Goal: Task Accomplishment & Management: Use online tool/utility

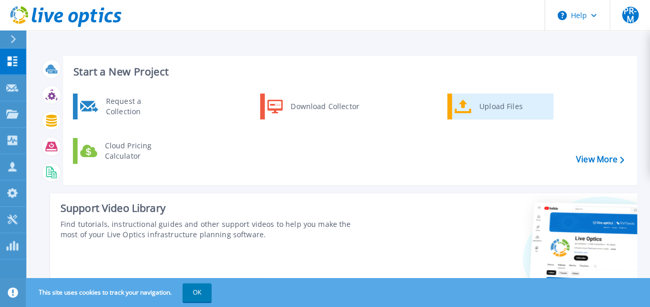
click at [495, 103] on div "Upload Files" at bounding box center [512, 106] width 77 height 21
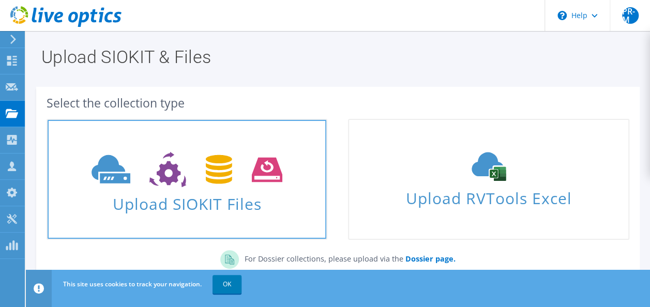
click at [224, 208] on span "Upload SIOKIT Files" at bounding box center [187, 201] width 279 height 22
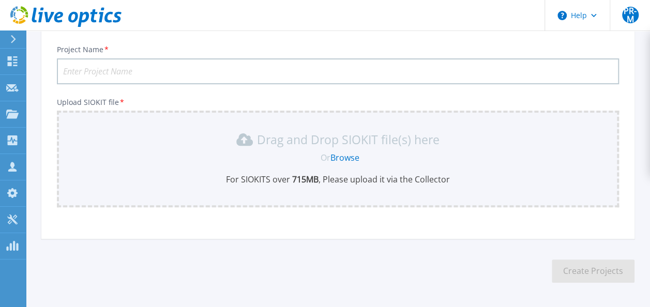
scroll to position [53, 0]
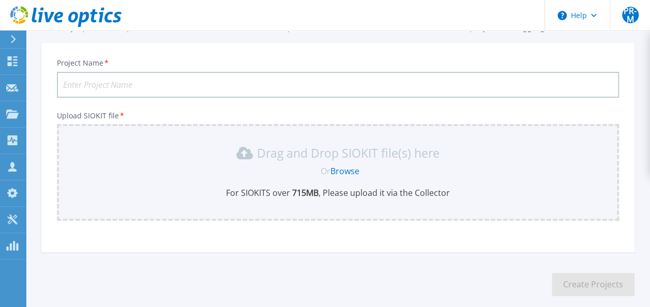
click at [340, 172] on link "Browse" at bounding box center [344, 170] width 29 height 11
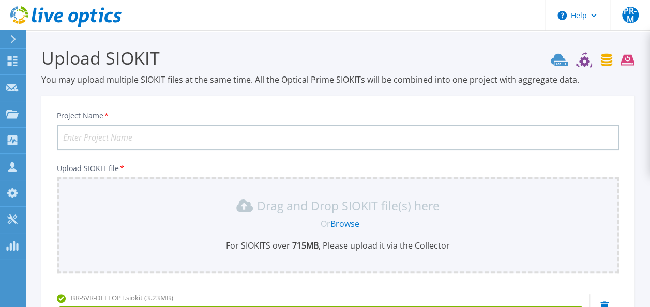
scroll to position [52, 0]
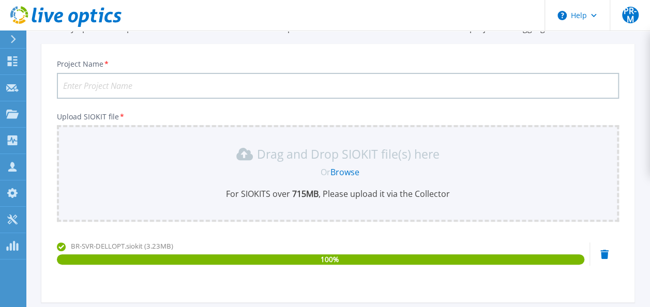
click at [136, 91] on input "Project Name *" at bounding box center [338, 86] width 562 height 26
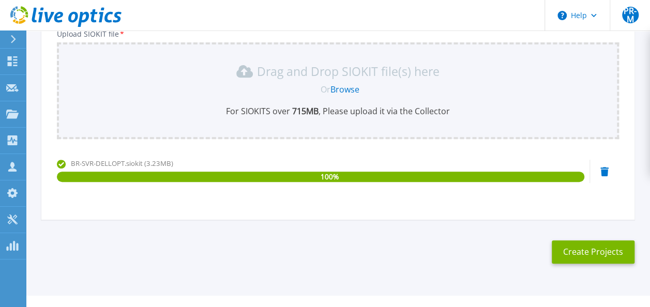
scroll to position [154, 0]
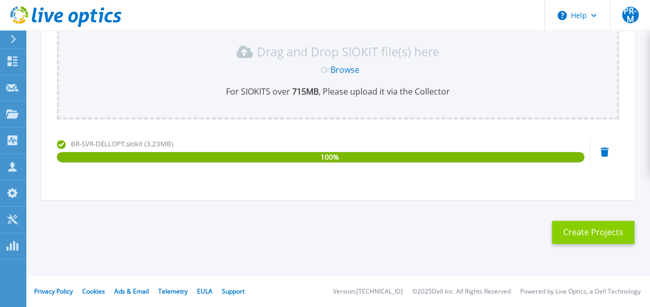
type input "Kimal PLC"
click at [599, 233] on button "Create Projects" at bounding box center [593, 232] width 83 height 23
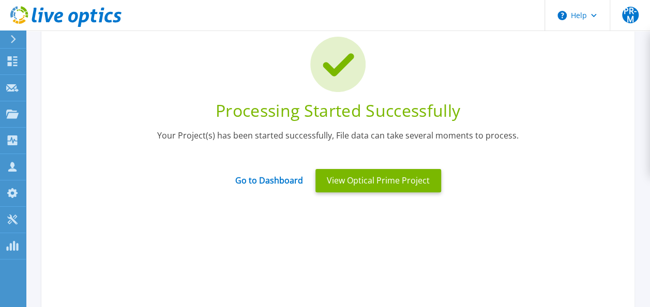
scroll to position [51, 0]
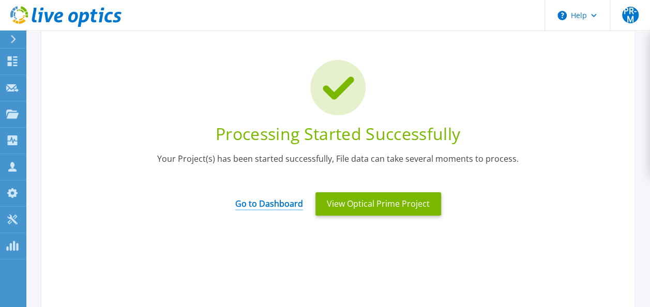
click at [286, 205] on link "Go to Dashboard" at bounding box center [269, 200] width 68 height 20
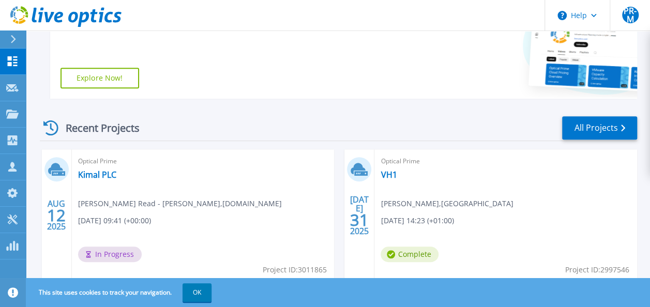
scroll to position [259, 0]
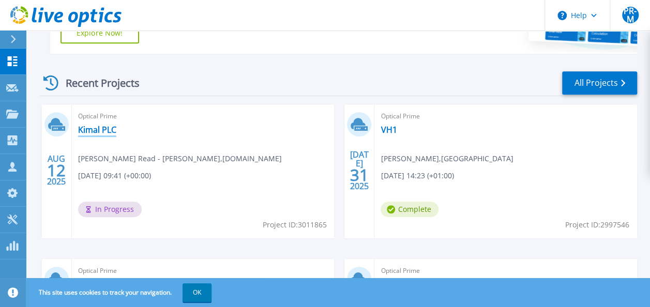
click at [103, 131] on link "Kimal PLC" at bounding box center [97, 130] width 38 height 10
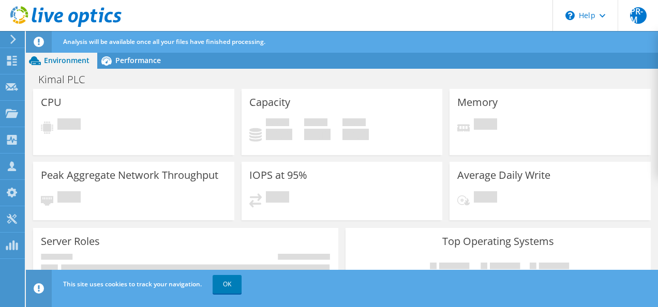
click at [55, 19] on use at bounding box center [65, 16] width 111 height 21
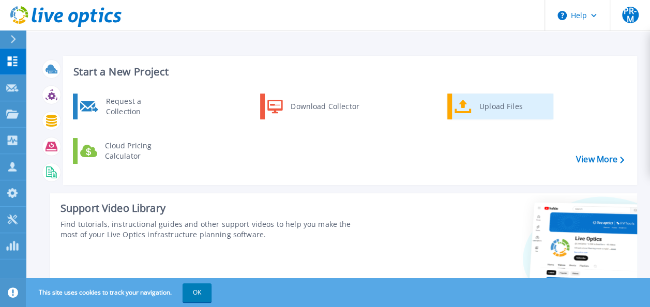
click at [502, 115] on div "Upload Files" at bounding box center [512, 106] width 77 height 21
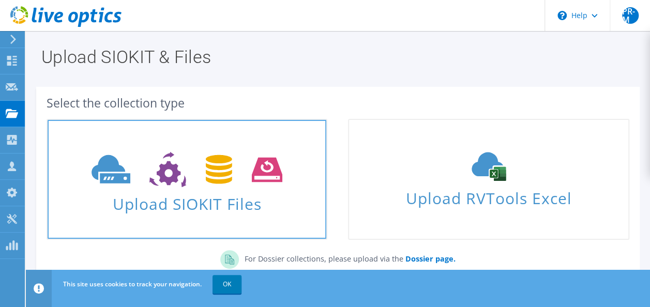
click at [206, 165] on icon at bounding box center [187, 170] width 191 height 36
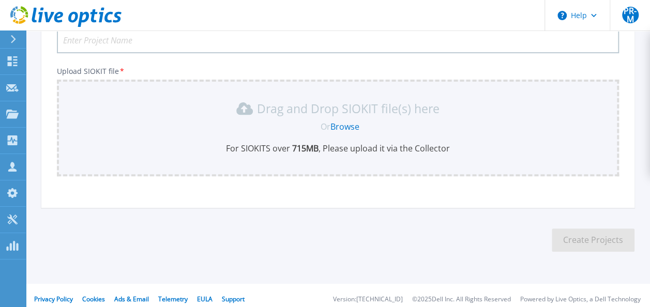
scroll to position [1, 0]
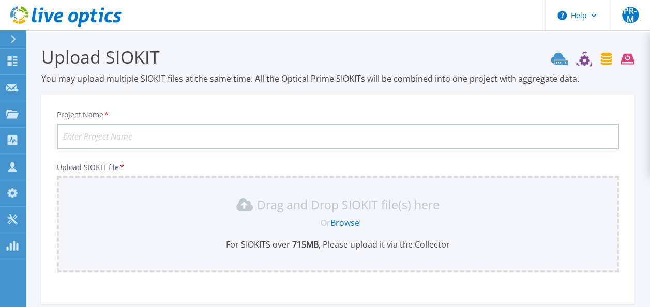
click at [342, 223] on link "Browse" at bounding box center [344, 222] width 29 height 11
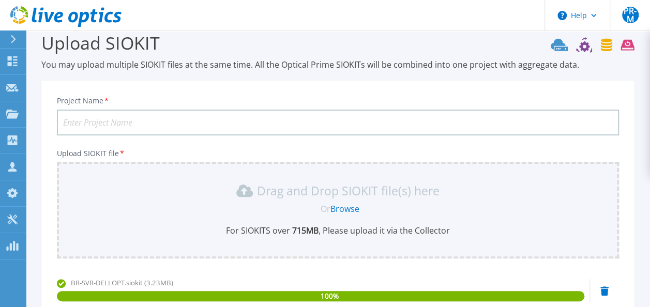
scroll to position [0, 0]
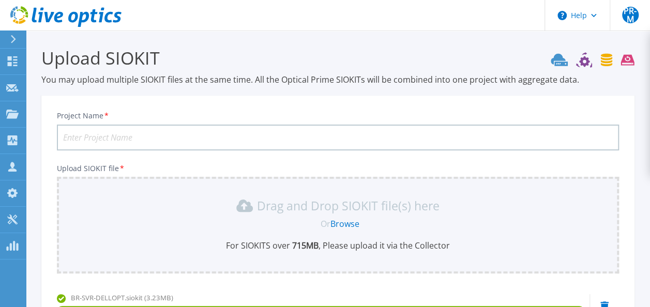
click at [113, 132] on input "Project Name *" at bounding box center [338, 138] width 562 height 26
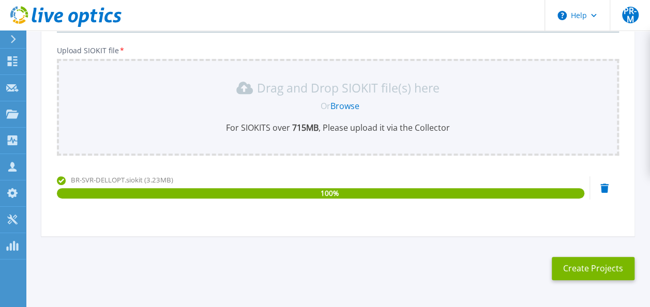
scroll to position [154, 0]
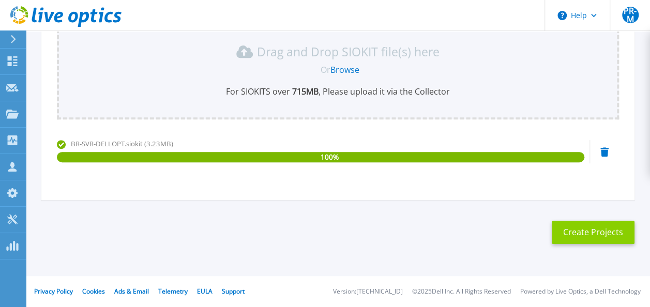
type input "Kimal"
click at [593, 235] on button "Create Projects" at bounding box center [593, 232] width 83 height 23
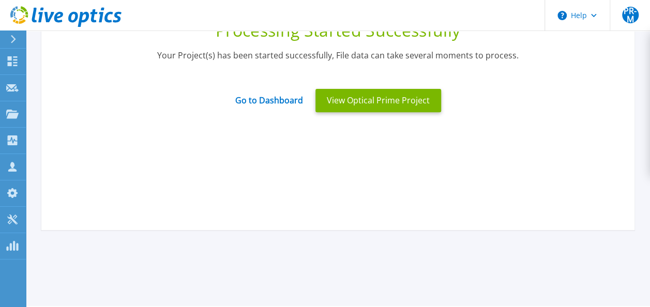
click at [269, 191] on div "Processing Started Successfully Your Project(s) has been started successfully, …" at bounding box center [337, 75] width 593 height 310
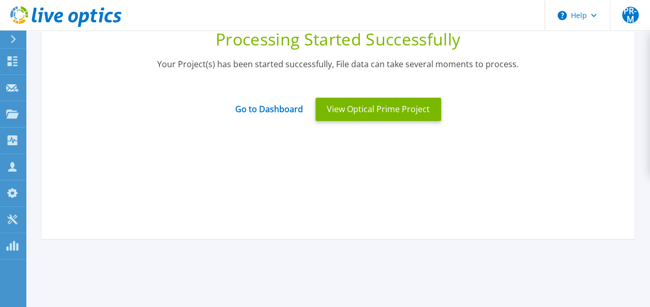
scroll to position [0, 0]
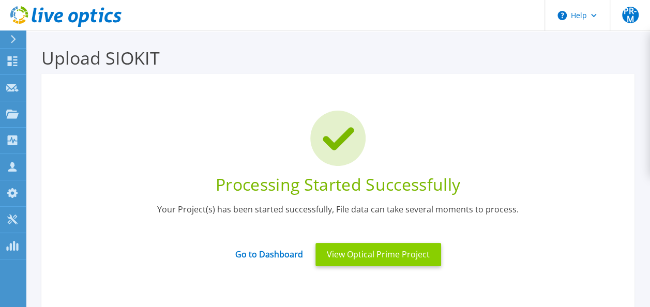
click at [368, 249] on button "View Optical Prime Project" at bounding box center [378, 254] width 126 height 23
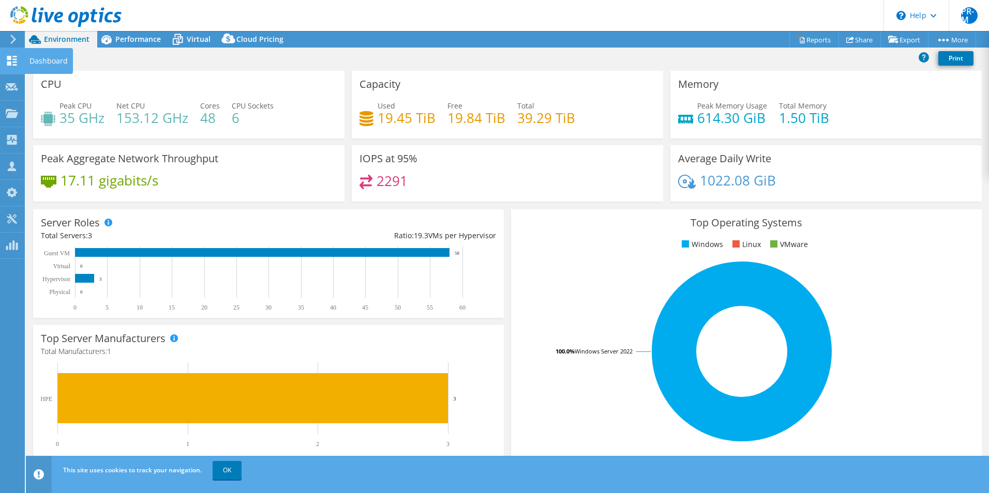
click at [46, 59] on div "Dashboard" at bounding box center [48, 61] width 49 height 26
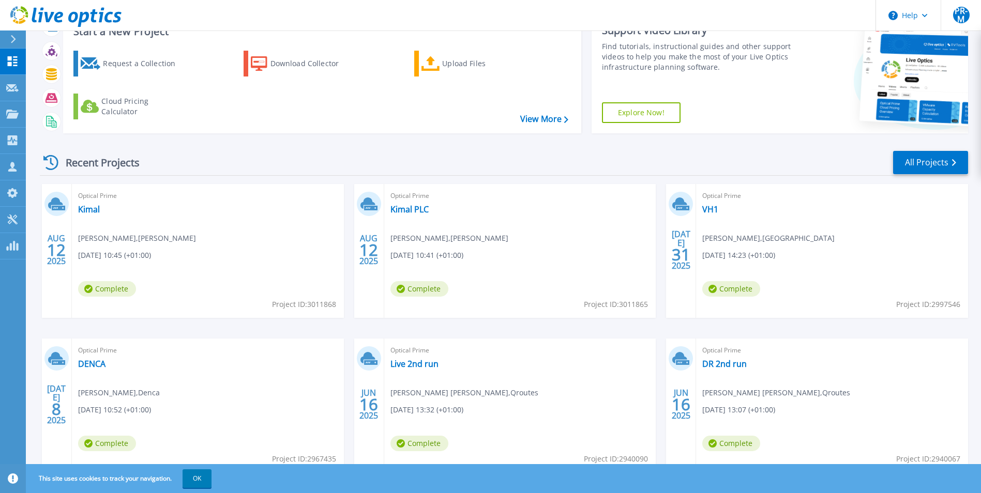
scroll to position [80, 0]
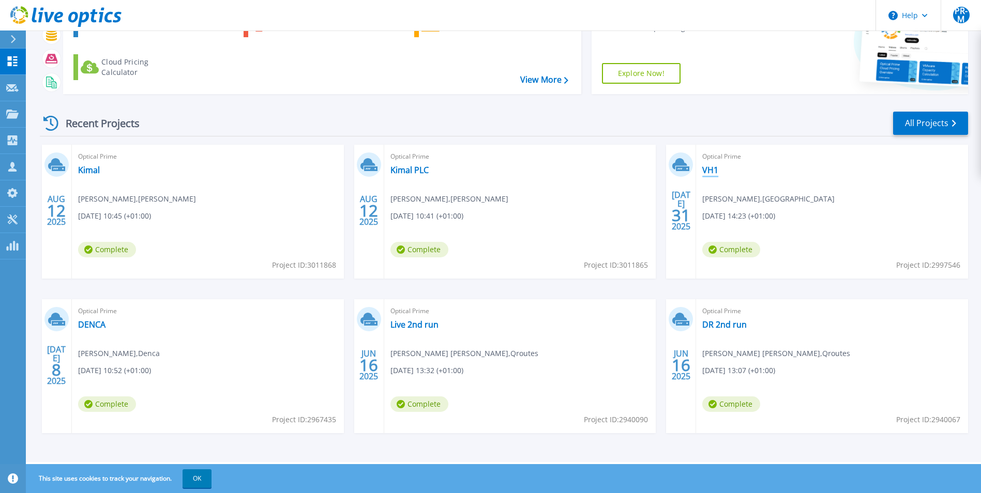
click at [711, 170] on link "VH1" at bounding box center [710, 170] width 16 height 10
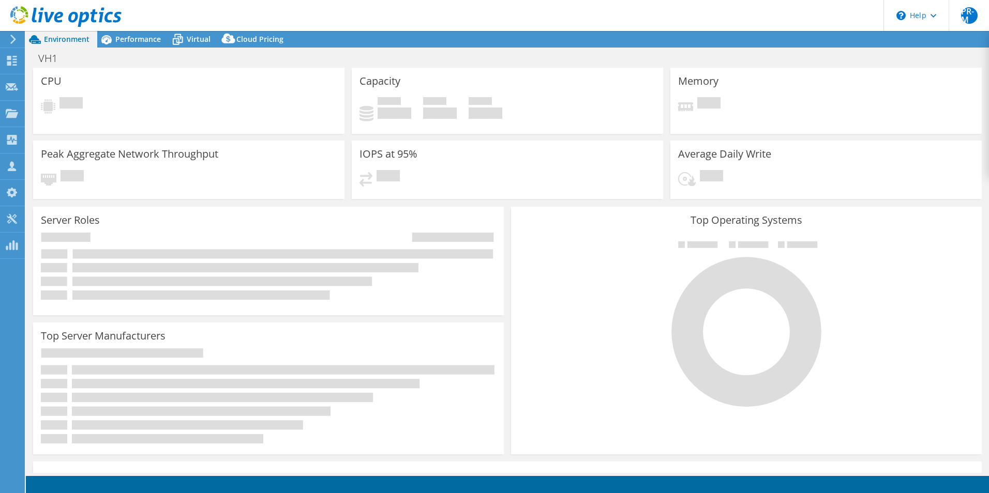
select select "USD"
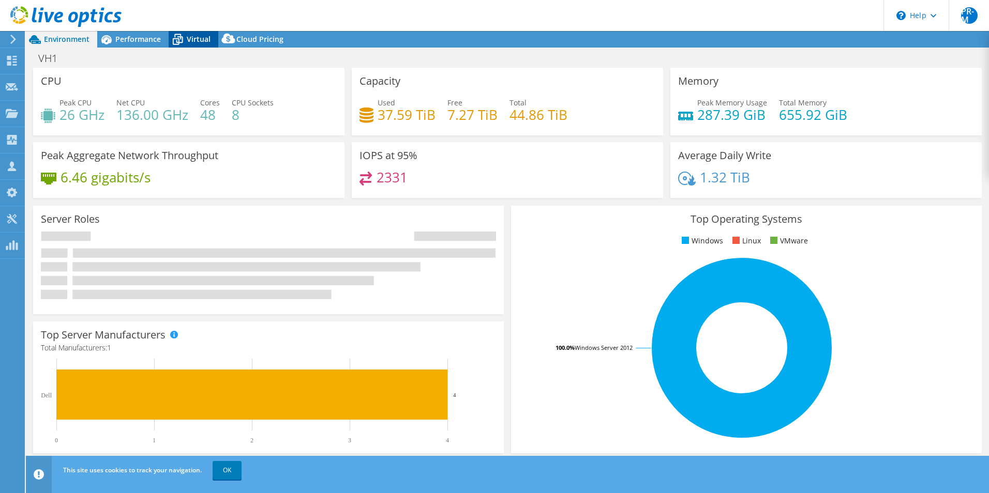
click at [187, 35] on span "Virtual" at bounding box center [199, 39] width 24 height 10
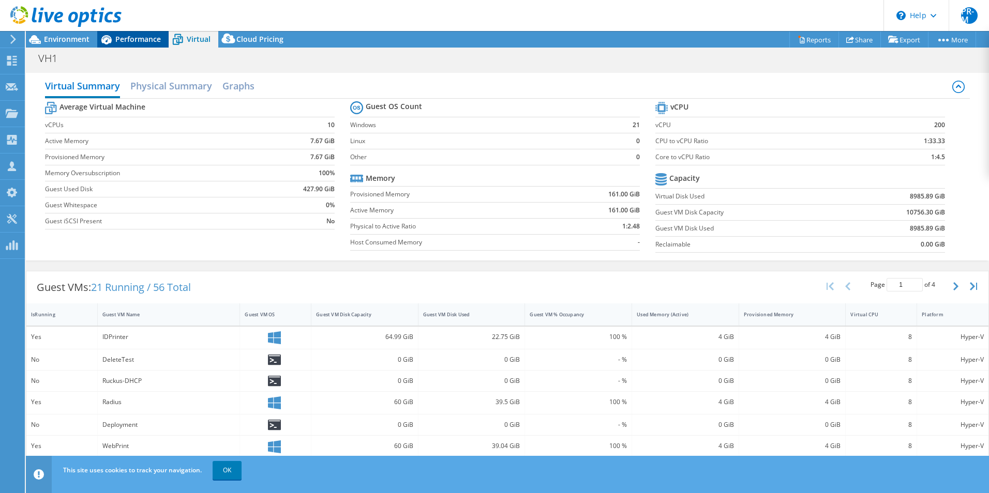
click at [144, 40] on span "Performance" at bounding box center [137, 39] width 45 height 10
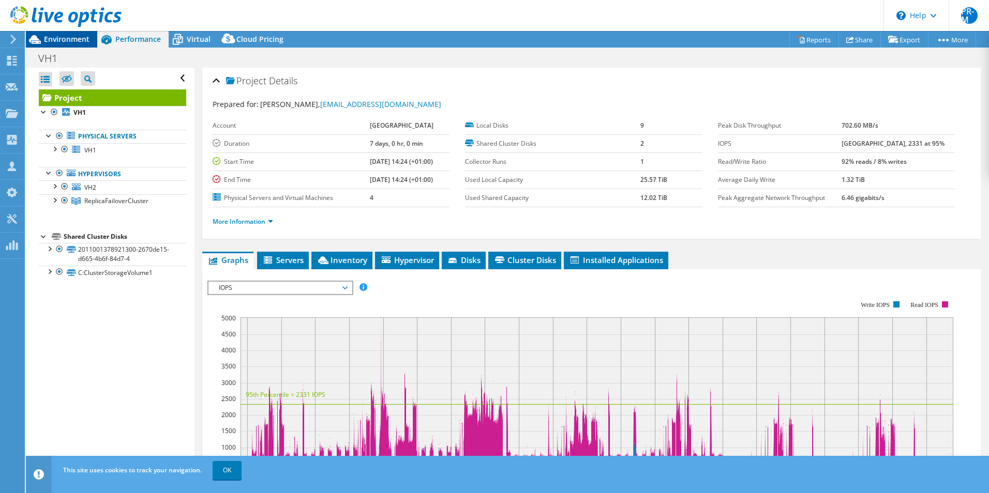
click at [73, 36] on span "Environment" at bounding box center [66, 39] width 45 height 10
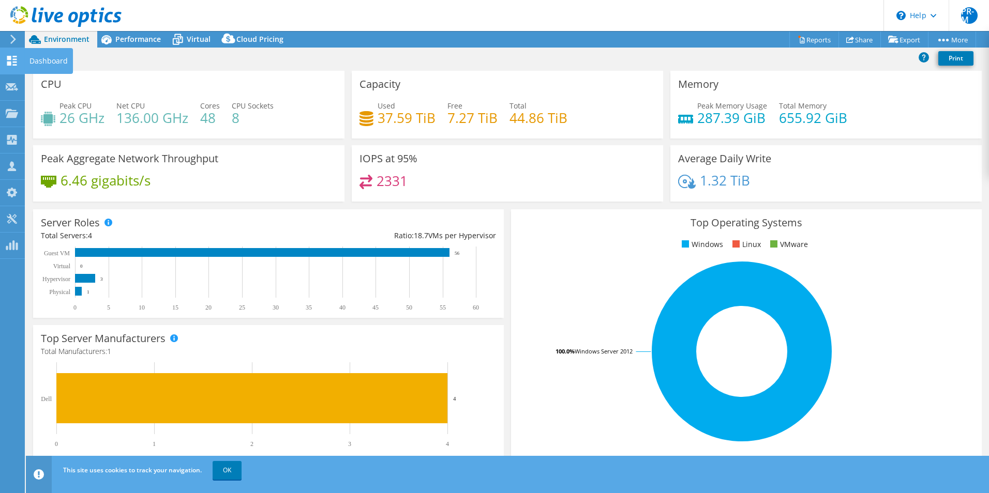
click at [59, 59] on div "Dashboard" at bounding box center [48, 61] width 49 height 26
